Goal: Task Accomplishment & Management: Use online tool/utility

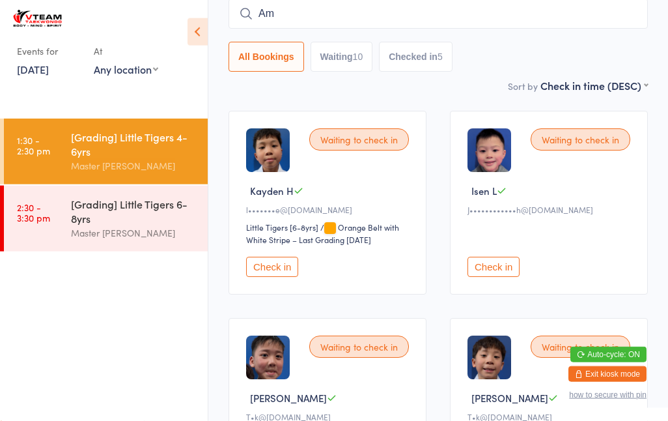
type input "A"
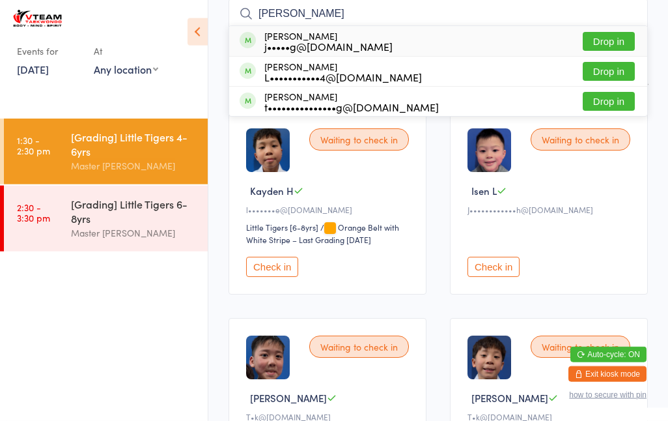
type input "[PERSON_NAME]"
click at [324, 74] on div "L•••••••••••4@[DOMAIN_NAME]" at bounding box center [343, 77] width 158 height 10
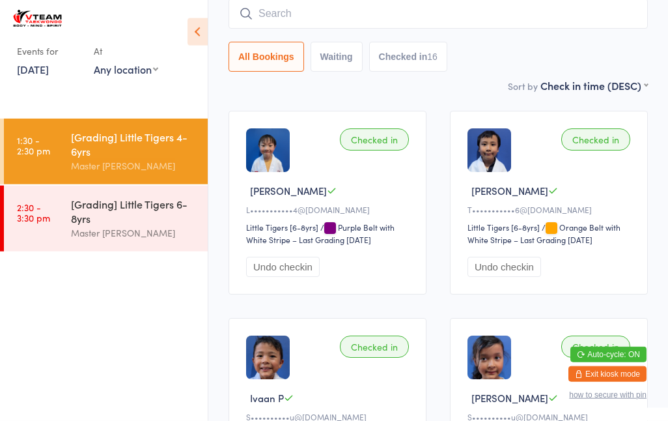
click at [447, 8] on input "search" at bounding box center [438, 14] width 419 height 30
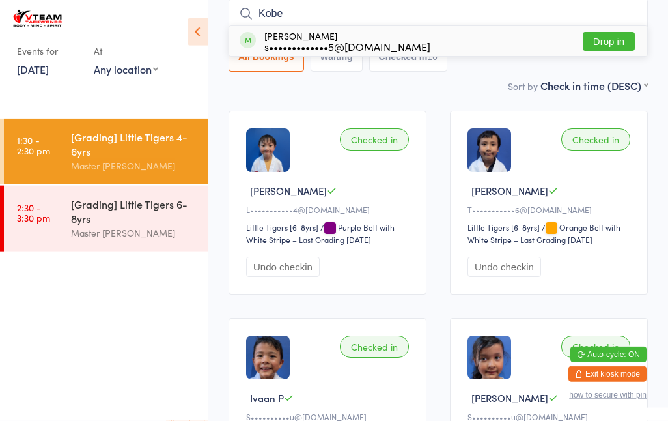
scroll to position [114, 0]
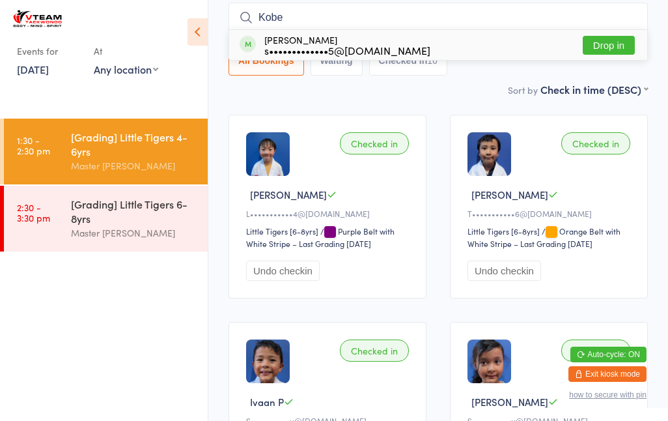
type input "Kobe"
click at [603, 46] on button "Drop in" at bounding box center [609, 45] width 52 height 19
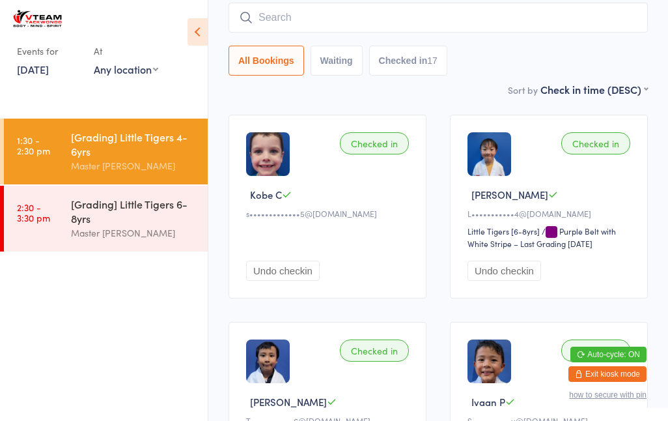
click at [118, 223] on div "[Grading] Little Tigers 6-8yrs" at bounding box center [134, 211] width 126 height 29
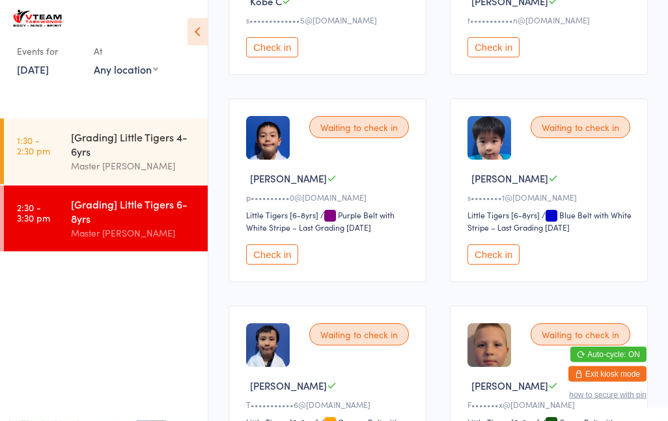
scroll to position [309, 0]
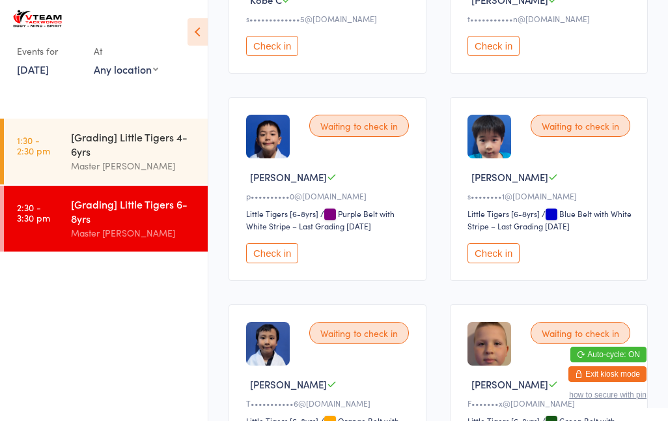
click at [263, 263] on button "Check in" at bounding box center [272, 253] width 52 height 20
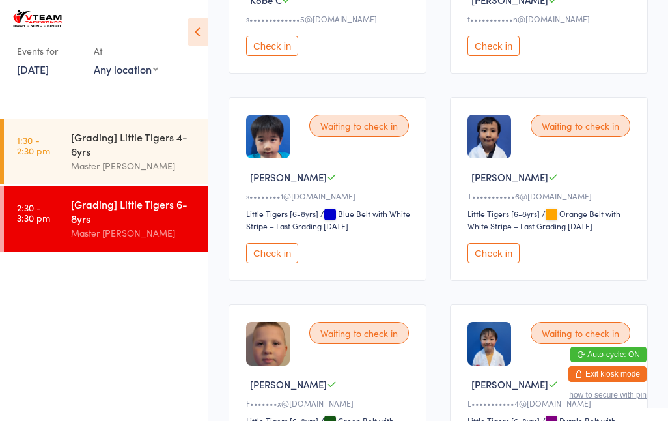
click at [85, 225] on div "[Grading] Little Tigers 6-8yrs" at bounding box center [134, 211] width 126 height 29
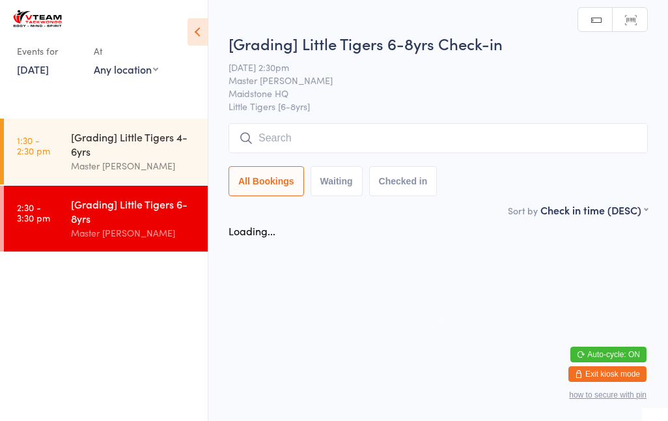
scroll to position [0, 0]
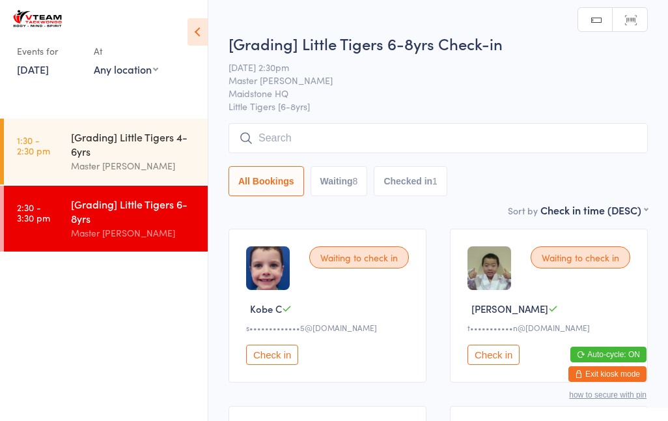
click at [619, 346] on button "Auto-cycle: ON" at bounding box center [608, 354] width 76 height 16
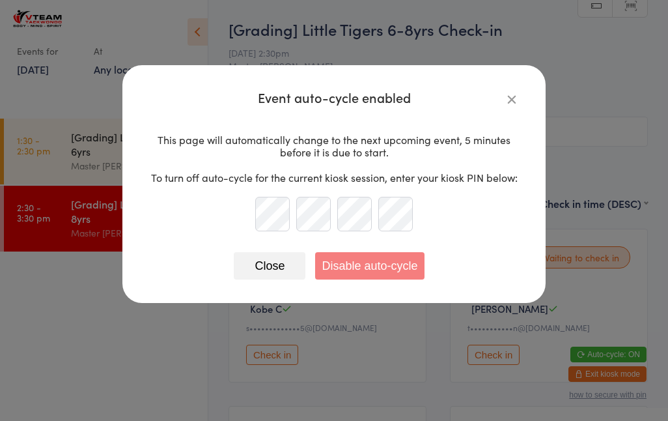
click at [269, 259] on button "Close" at bounding box center [270, 265] width 72 height 27
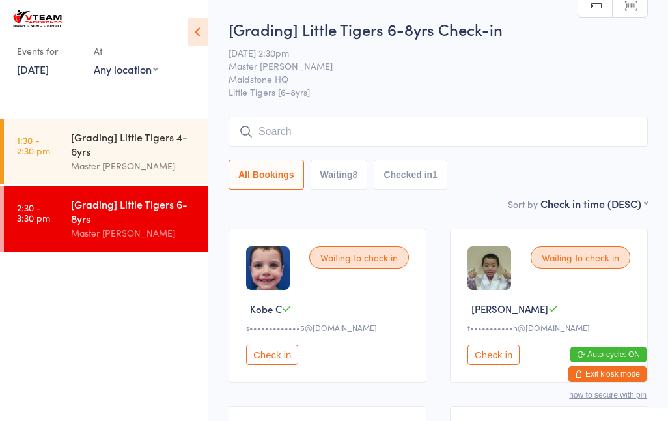
click at [341, 109] on div "[Grading] Little Tigers 6-8yrs Check-in [DATE] 2:30pm Master [PERSON_NAME] HQ L…" at bounding box center [438, 107] width 419 height 178
click at [348, 126] on input "search" at bounding box center [438, 132] width 419 height 30
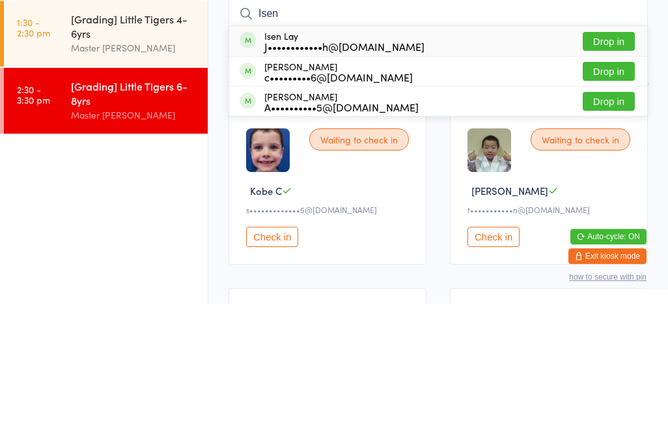
type input "Isen"
click at [605, 150] on button "Drop in" at bounding box center [609, 159] width 52 height 19
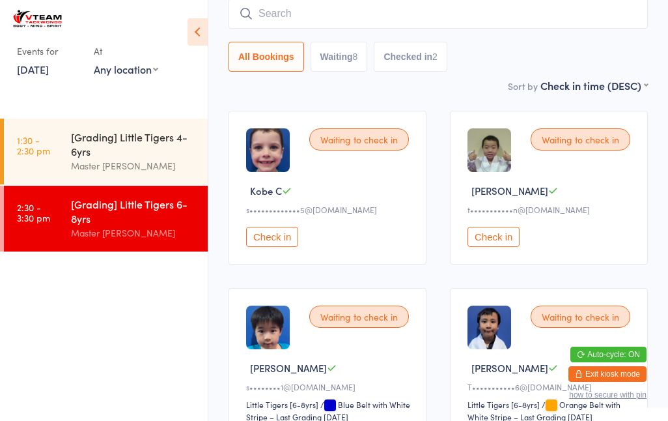
click at [501, 243] on button "Check in" at bounding box center [493, 237] width 52 height 20
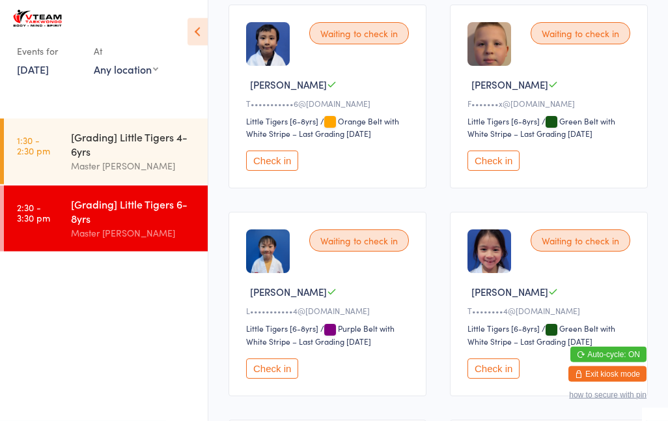
scroll to position [433, 0]
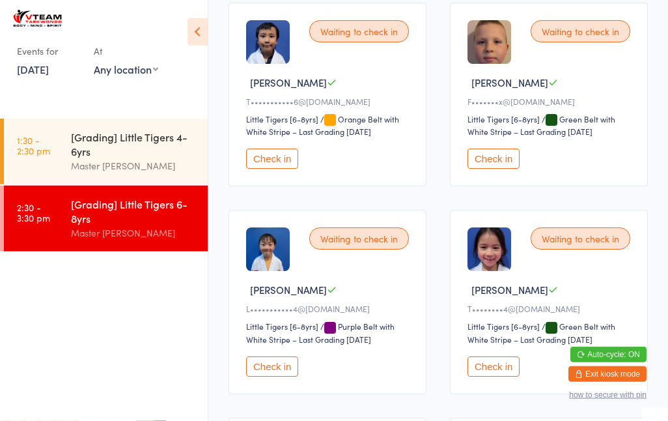
click at [273, 376] on button "Check in" at bounding box center [272, 366] width 52 height 20
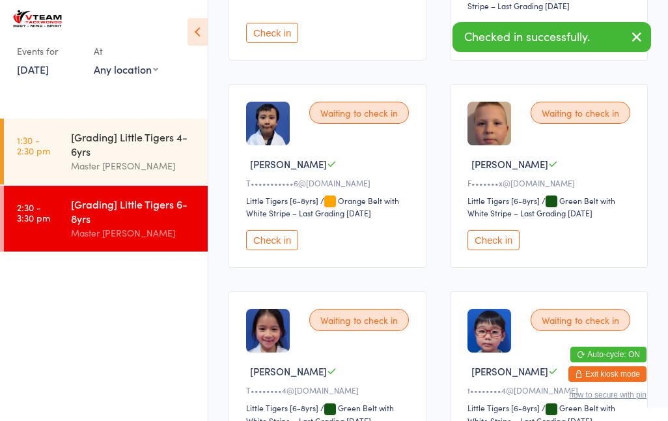
scroll to position [0, 0]
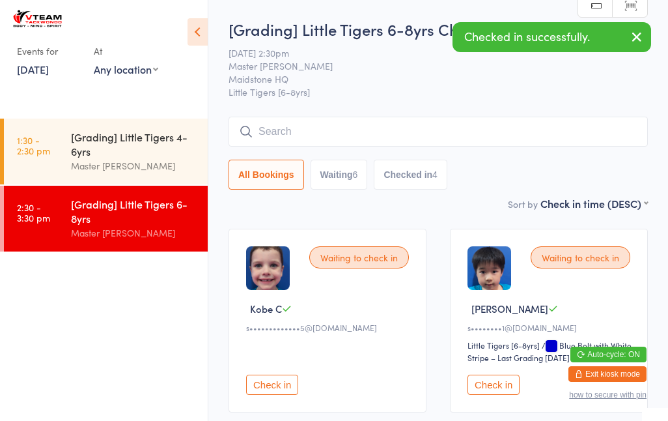
click at [426, 171] on button "Checked in 4" at bounding box center [411, 175] width 74 height 30
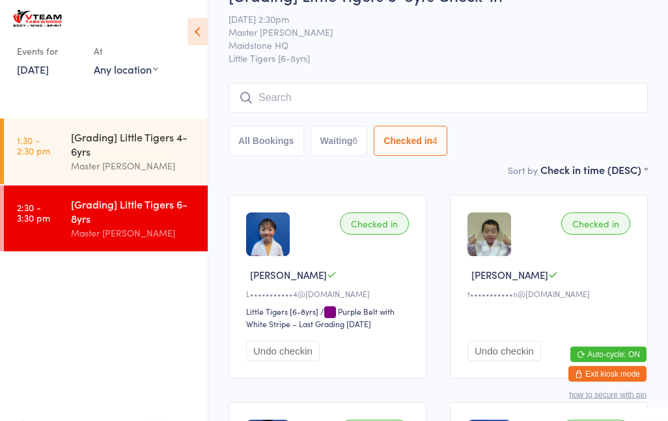
scroll to position [33, 0]
